Goal: Task Accomplishment & Management: Manage account settings

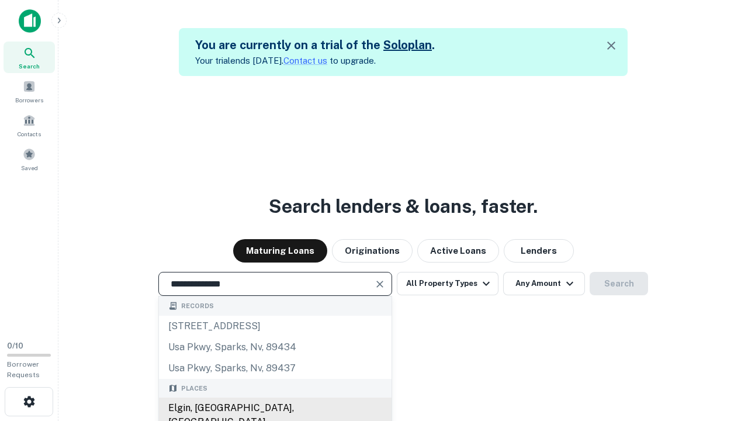
click at [275, 408] on div "Elgin, [GEOGRAPHIC_DATA], [GEOGRAPHIC_DATA]" at bounding box center [275, 415] width 233 height 35
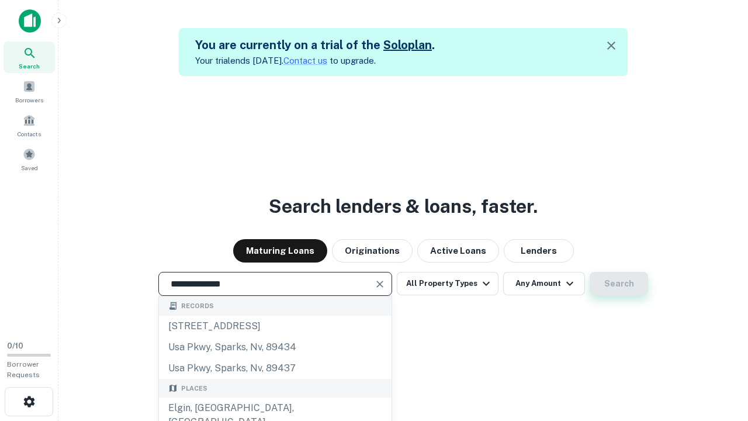
type input "**********"
click at [619, 284] on button "Search" at bounding box center [619, 283] width 58 height 23
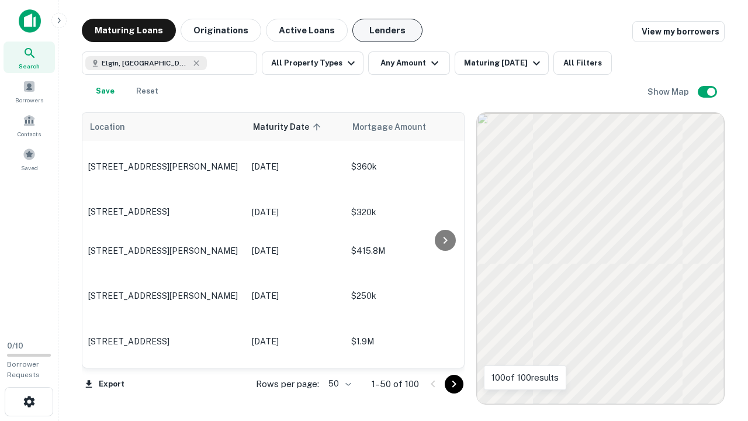
click at [388, 30] on button "Lenders" at bounding box center [388, 30] width 70 height 23
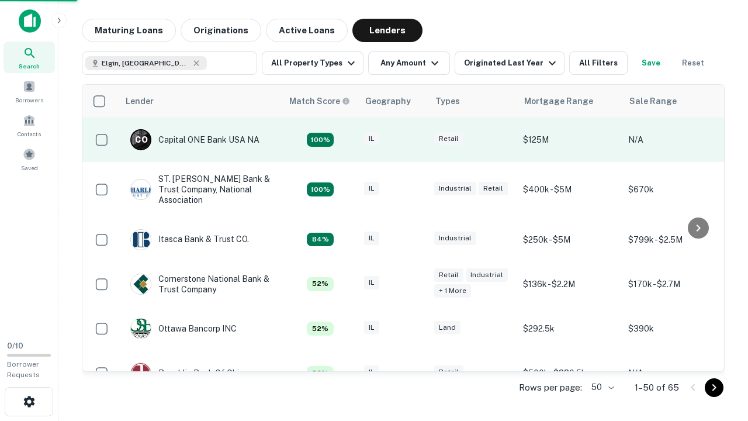
click at [415, 140] on div "IL" at bounding box center [393, 140] width 58 height 16
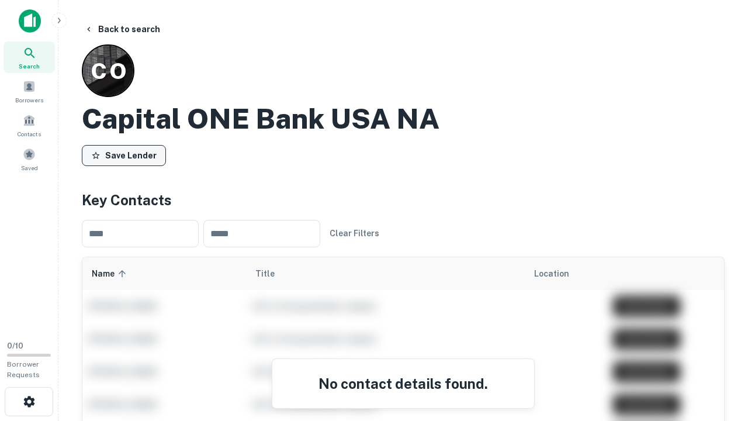
click at [124, 155] on button "Save Lender" at bounding box center [124, 155] width 84 height 21
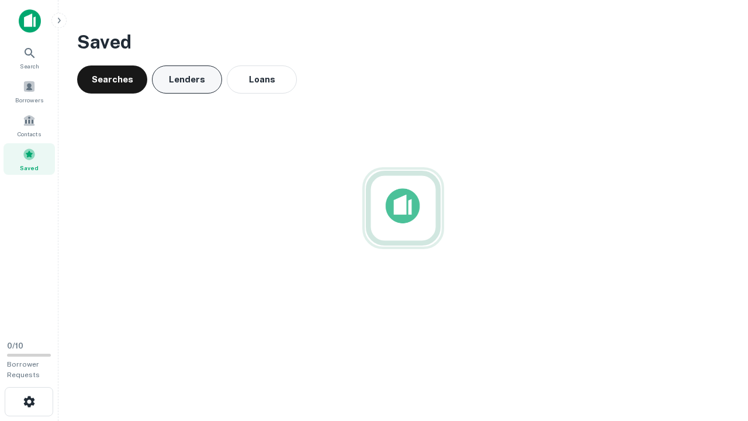
click at [187, 80] on button "Lenders" at bounding box center [187, 79] width 70 height 28
